Goal: Information Seeking & Learning: Learn about a topic

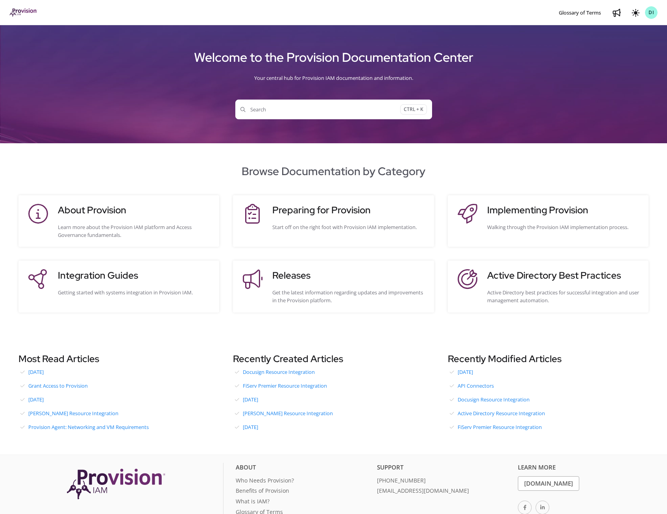
click at [284, 111] on span "Search" at bounding box center [320, 109] width 160 height 8
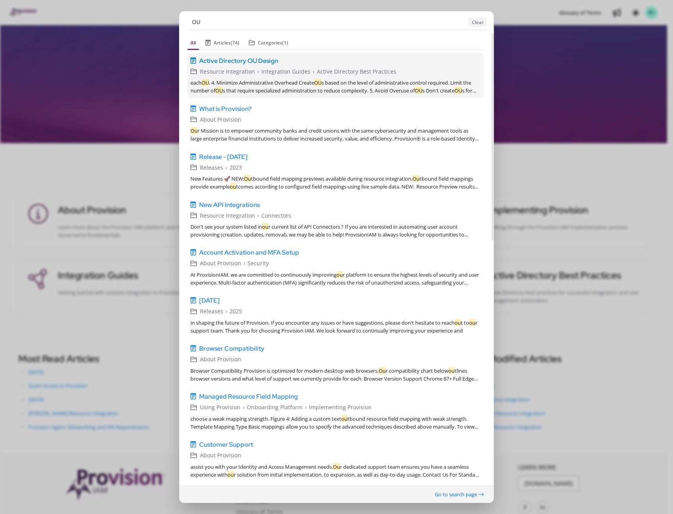
type input "OU"
click at [265, 61] on span "Active Directory OU Design" at bounding box center [238, 60] width 79 height 9
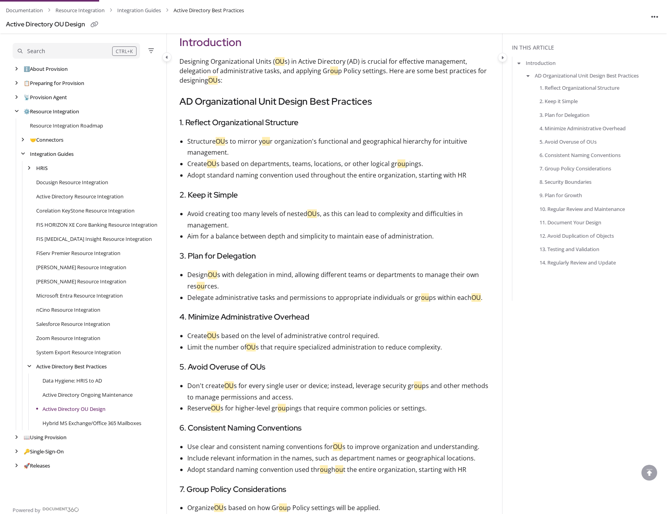
scroll to position [117, 0]
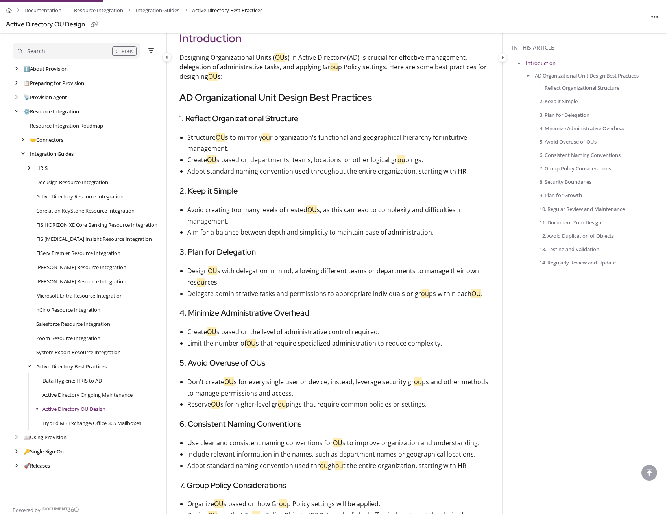
click at [269, 148] on li "Structure OU s to mirror y ou r organization's functional and geographical hier…" at bounding box center [338, 143] width 302 height 23
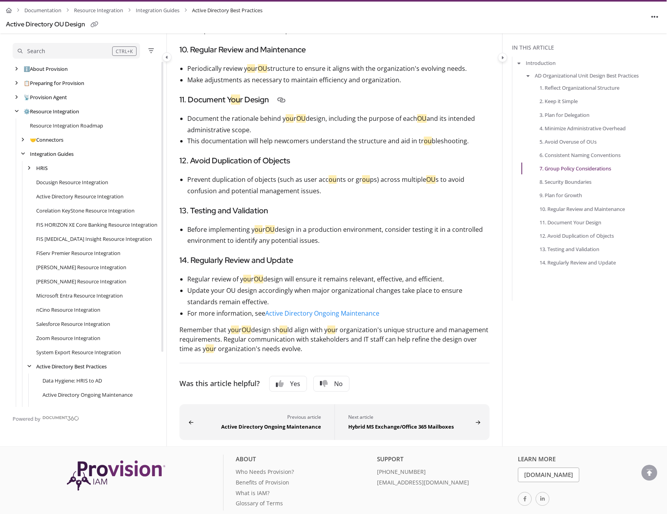
scroll to position [759, 0]
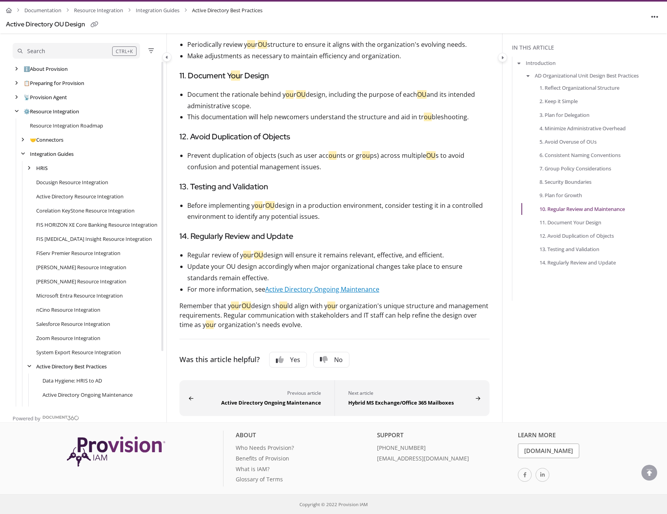
click at [302, 292] on link "Active Directory Ongoing Maintenance" at bounding box center [322, 289] width 114 height 9
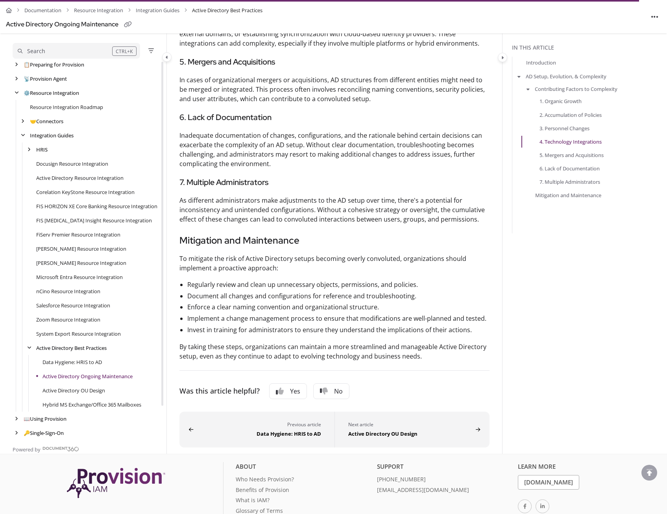
scroll to position [35, 0]
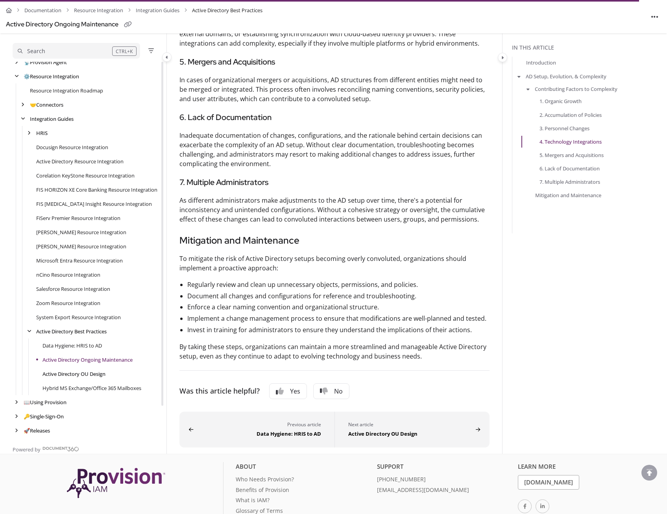
click at [94, 376] on link "Active Directory OU Design" at bounding box center [73, 374] width 63 height 8
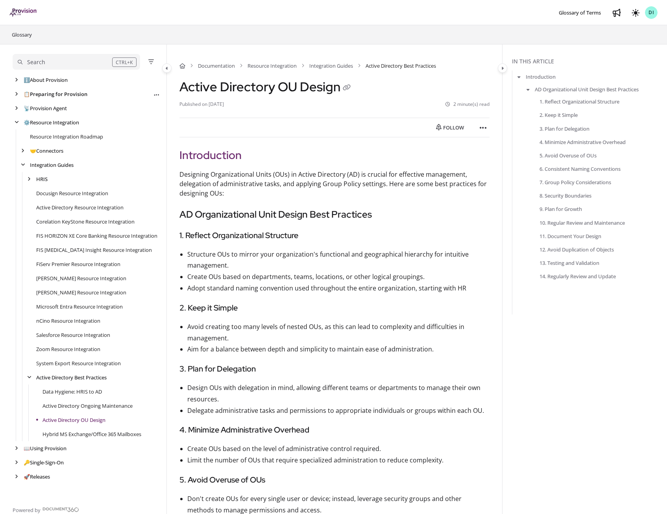
click at [48, 94] on link "📋 Preparing for Provision" at bounding box center [56, 94] width 64 height 8
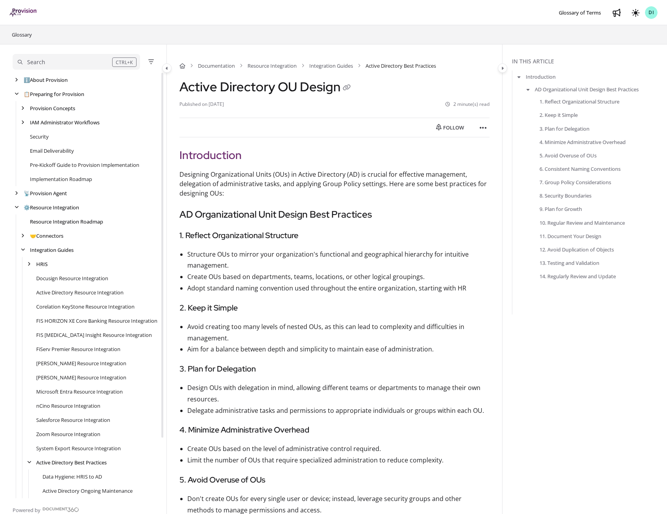
click at [53, 223] on link "Resource Integration Roadmap" at bounding box center [66, 222] width 73 height 8
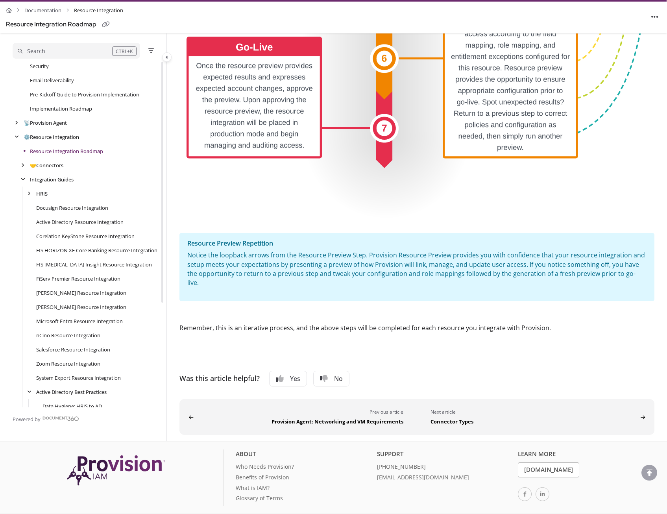
scroll to position [71, 0]
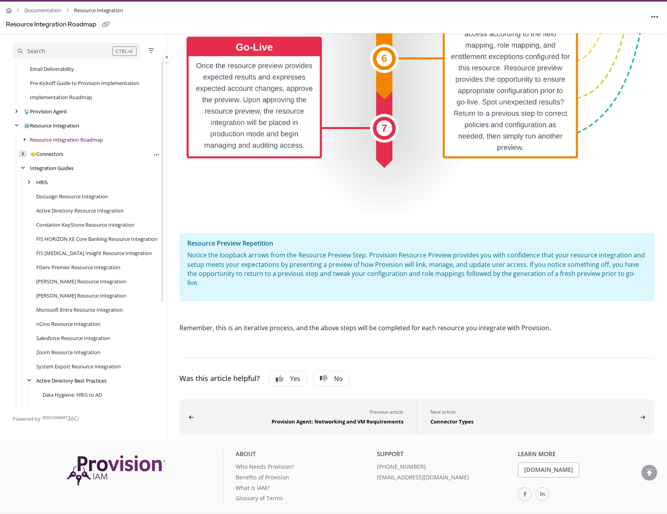
click at [25, 156] on div "arrow" at bounding box center [23, 153] width 8 height 7
click at [24, 154] on icon "arrow" at bounding box center [23, 153] width 4 height 5
click at [16, 111] on icon "arrow" at bounding box center [16, 111] width 3 height 5
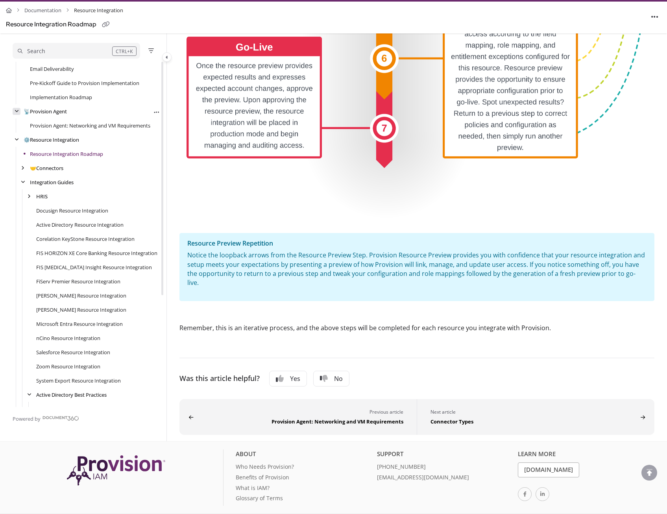
click at [16, 111] on icon "arrow" at bounding box center [17, 111] width 4 height 5
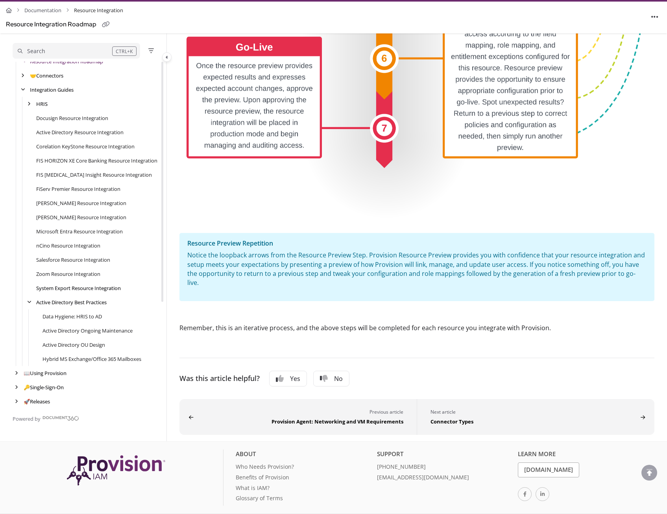
scroll to position [149, 0]
click at [75, 319] on link "Data Hygiene: HRIS to AD" at bounding box center [71, 316] width 59 height 8
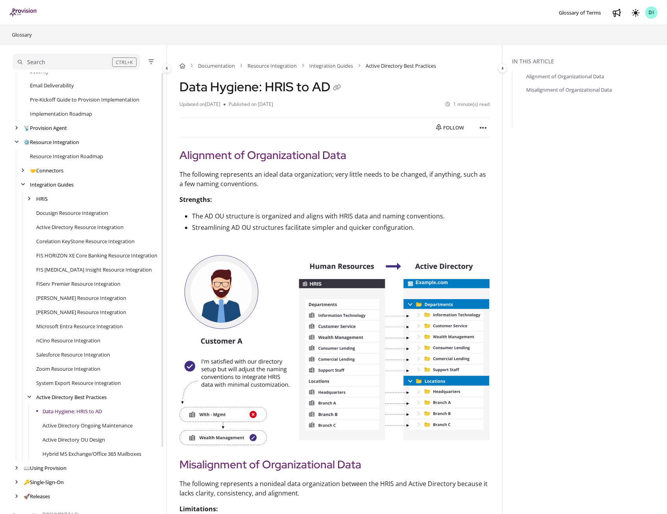
scroll to position [31, 0]
